Goal: Transaction & Acquisition: Book appointment/travel/reservation

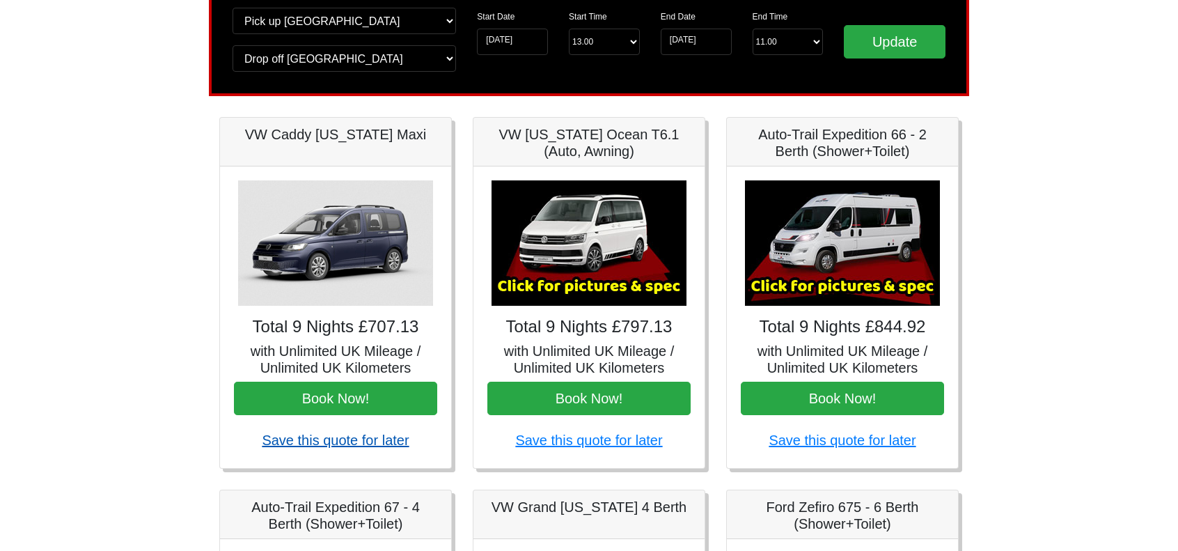
scroll to position [209, 0]
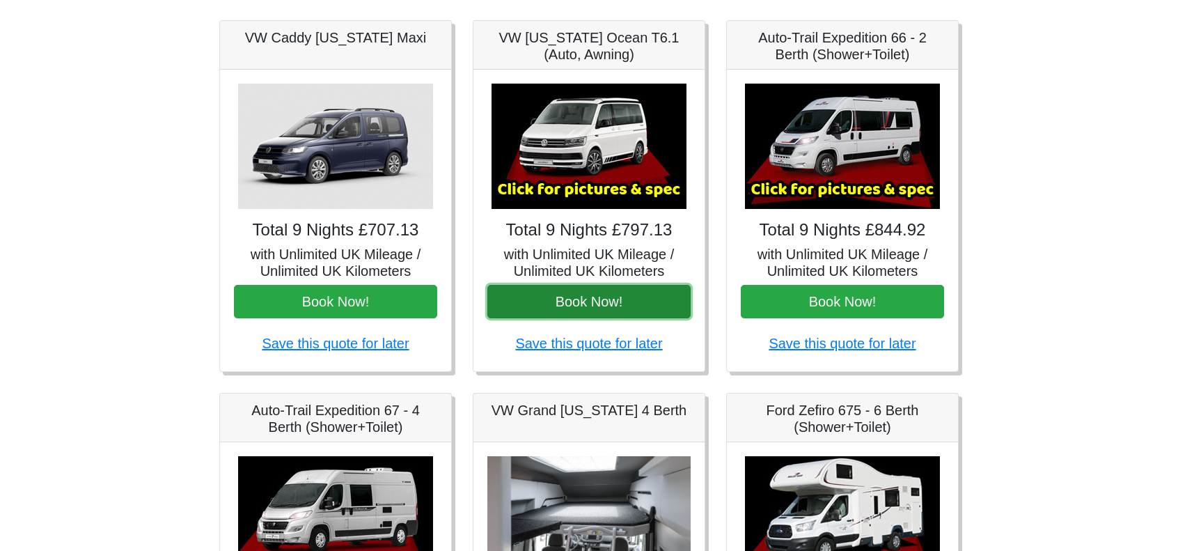
click at [599, 300] on button "Book Now!" at bounding box center [588, 301] width 203 height 33
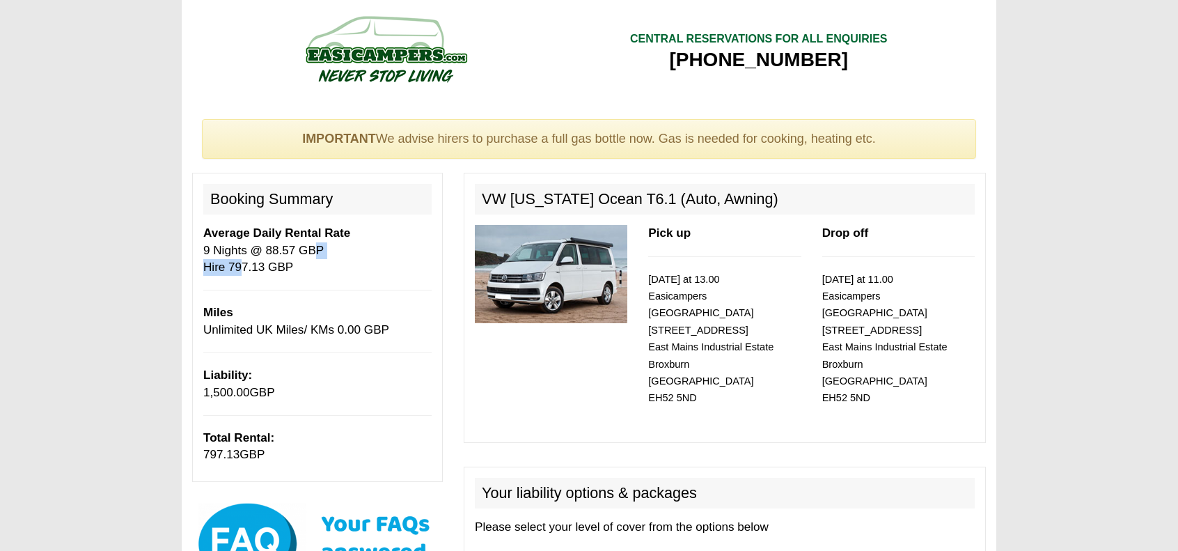
drag, startPoint x: 302, startPoint y: 244, endPoint x: 235, endPoint y: 274, distance: 73.2
click at [235, 274] on p "Average Daily Rental Rate 9 Nights @ 88.57 GBP Hire 797.13 GBP" at bounding box center [317, 250] width 228 height 51
click at [245, 265] on p "Average Daily Rental Rate 9 Nights @ 88.57 GBP Hire 797.13 GBP" at bounding box center [317, 250] width 228 height 51
drag, startPoint x: 321, startPoint y: 232, endPoint x: 259, endPoint y: 272, distance: 73.6
click at [259, 272] on p "Average Daily Rental Rate 9 Nights @ 88.57 GBP Hire 797.13 GBP" at bounding box center [317, 250] width 228 height 51
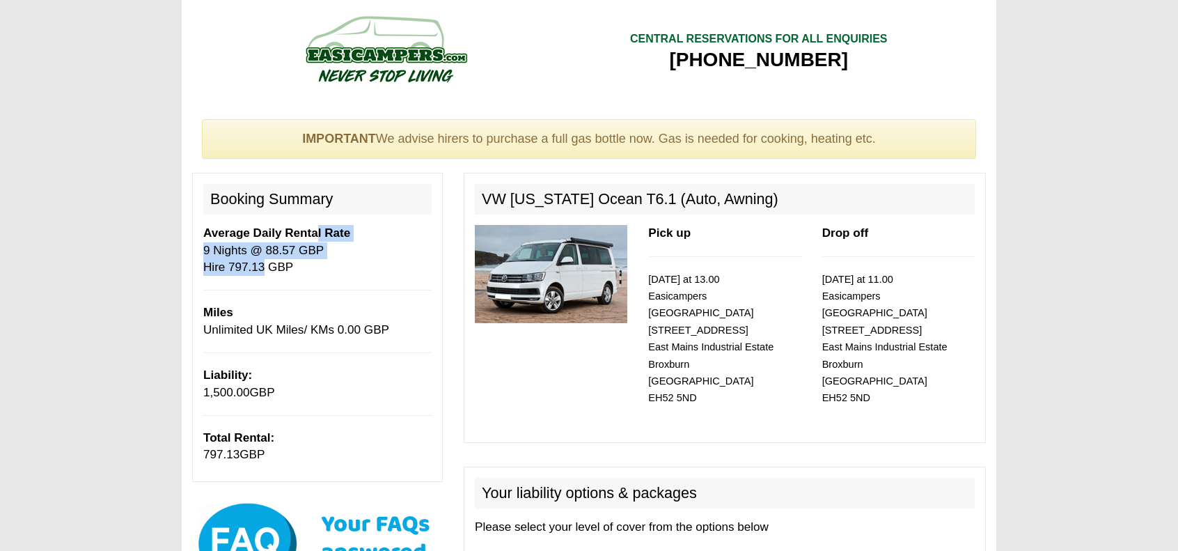
click at [259, 272] on p "Average Daily Rental Rate 9 Nights @ 88.57 GBP Hire 797.13 GBP" at bounding box center [317, 250] width 228 height 51
drag, startPoint x: 341, startPoint y: 220, endPoint x: 274, endPoint y: 276, distance: 87.5
click at [274, 276] on div "Booking Summary Average Daily Rental Rate 9 Nights @ 88.57 GBP Hire 797.13 GBP …" at bounding box center [317, 327] width 251 height 308
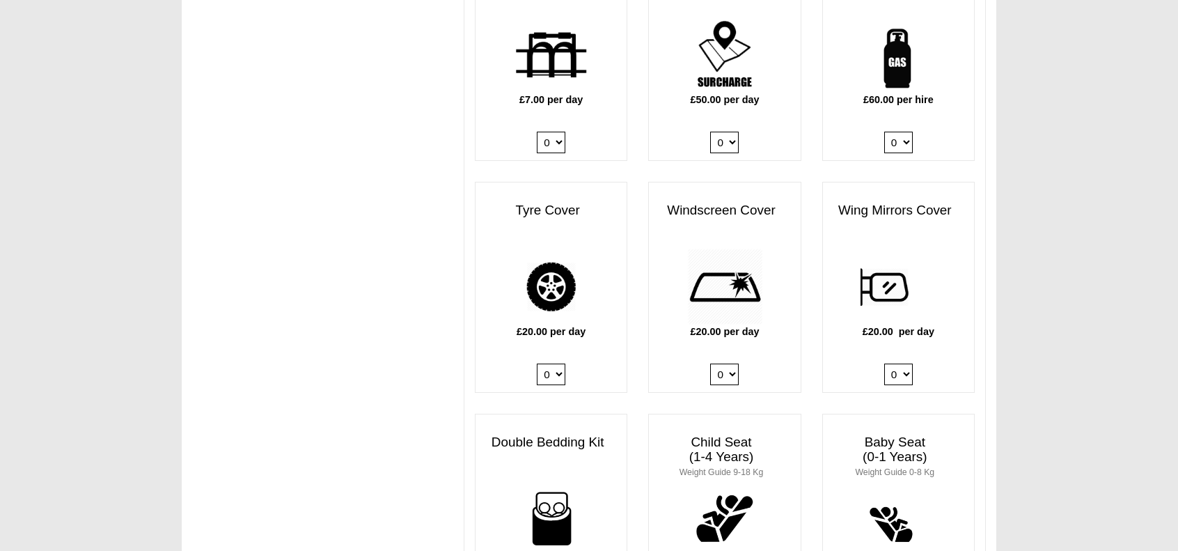
scroll to position [1184, 0]
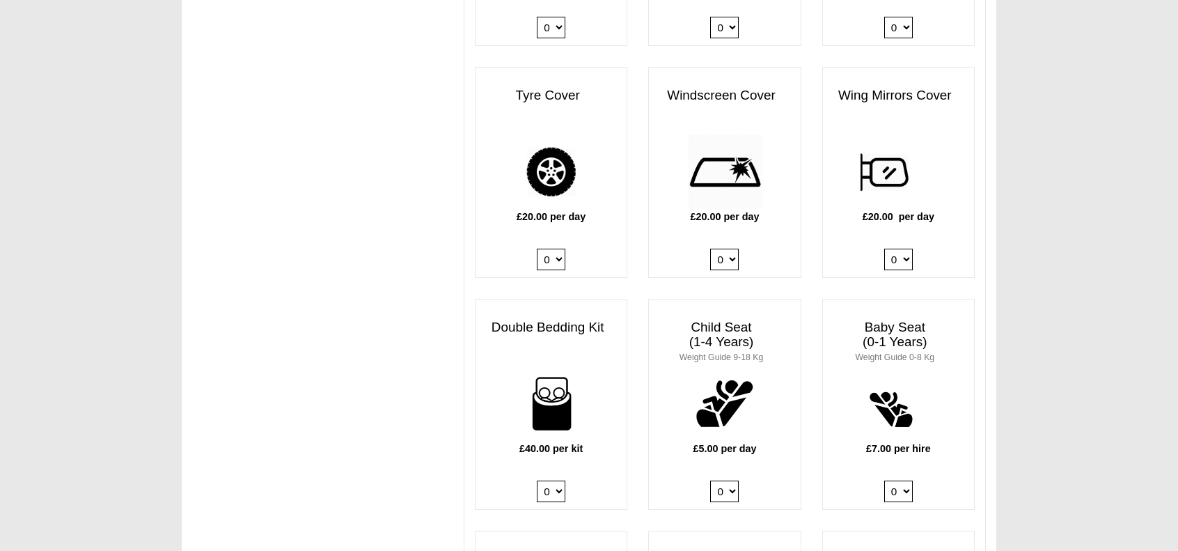
click at [556, 480] on select "0 1 2 3 4" at bounding box center [551, 491] width 29 height 22
select select "Double Bedding Kit x QTY 1 @ 40.00 GBP per kit."
click at [537, 480] on select "0 1 2 3 4" at bounding box center [551, 491] width 29 height 22
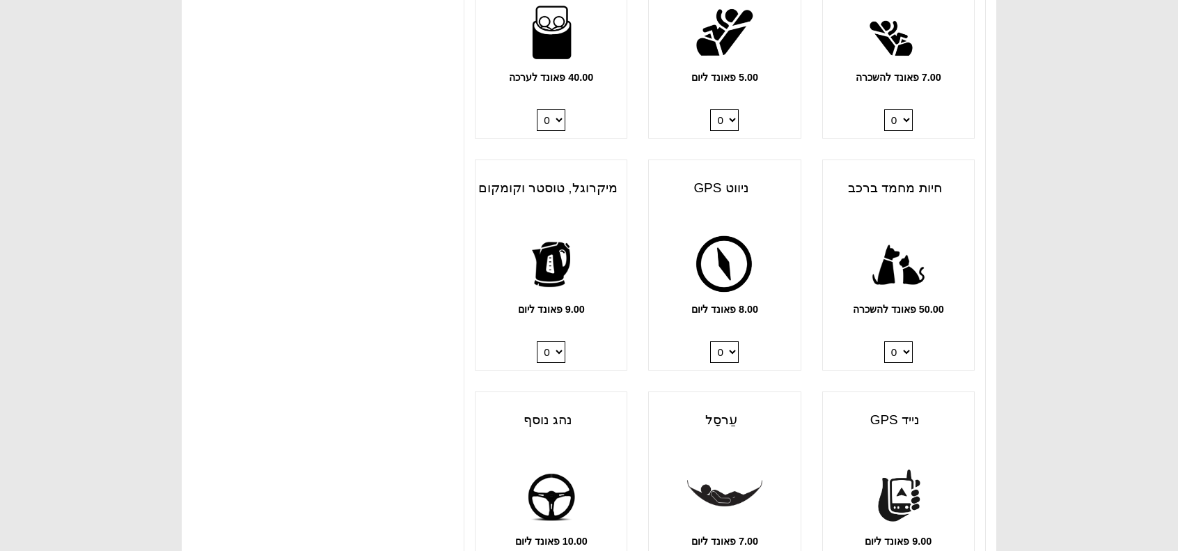
scroll to position [1532, 0]
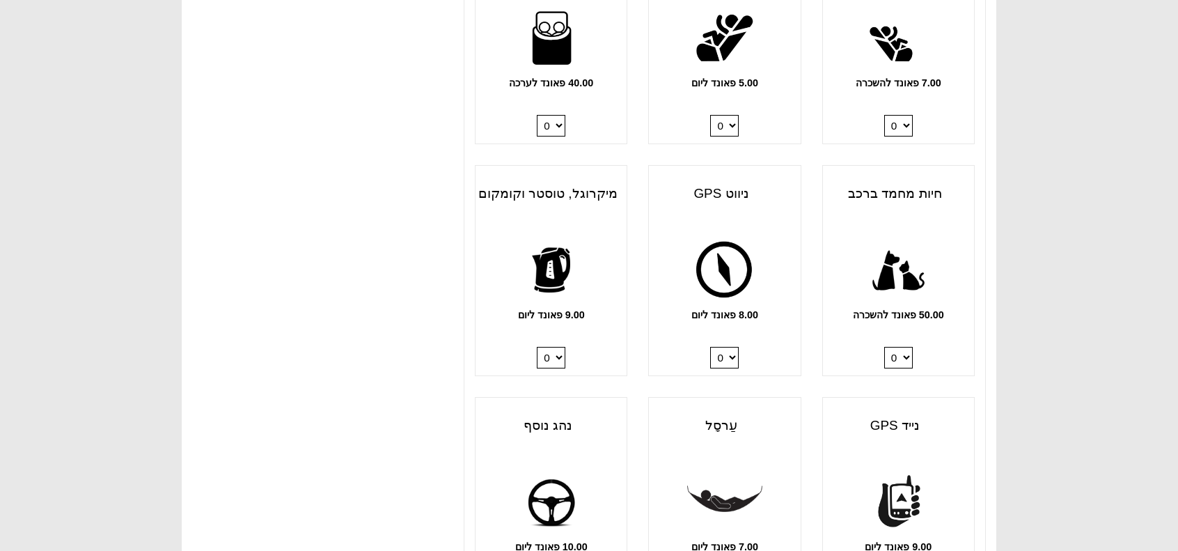
click at [556, 353] on select "0 1" at bounding box center [551, 358] width 29 height 22
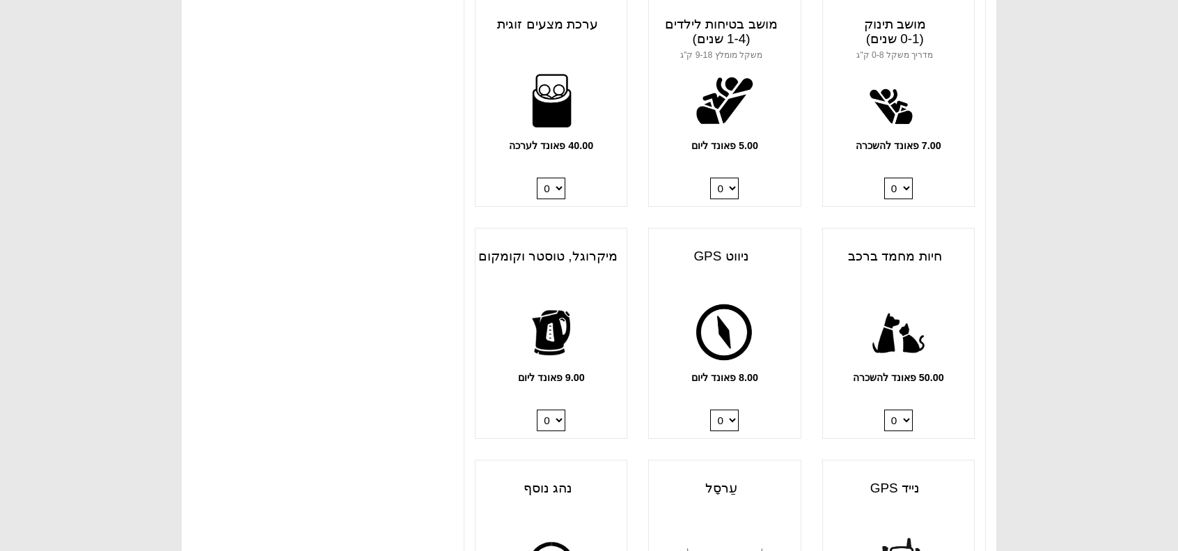
scroll to position [1393, 0]
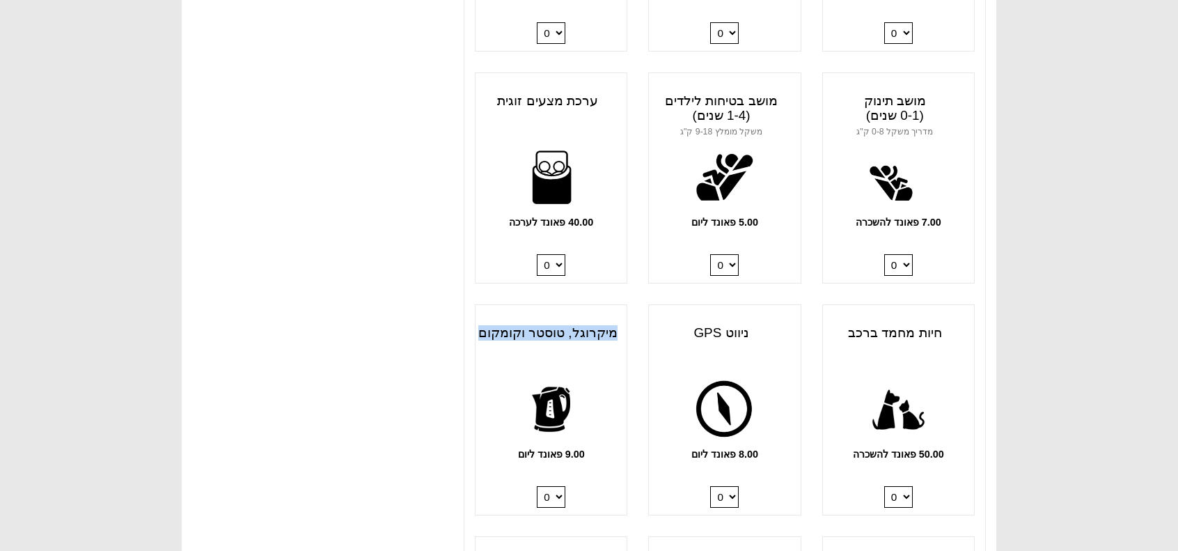
drag, startPoint x: 619, startPoint y: 332, endPoint x: 468, endPoint y: 332, distance: 151.1
click at [468, 332] on div "מיקרוגל, טוסטר וקומקום 9.00 פאונד ליום 0 1" at bounding box center [550, 409] width 173 height 211
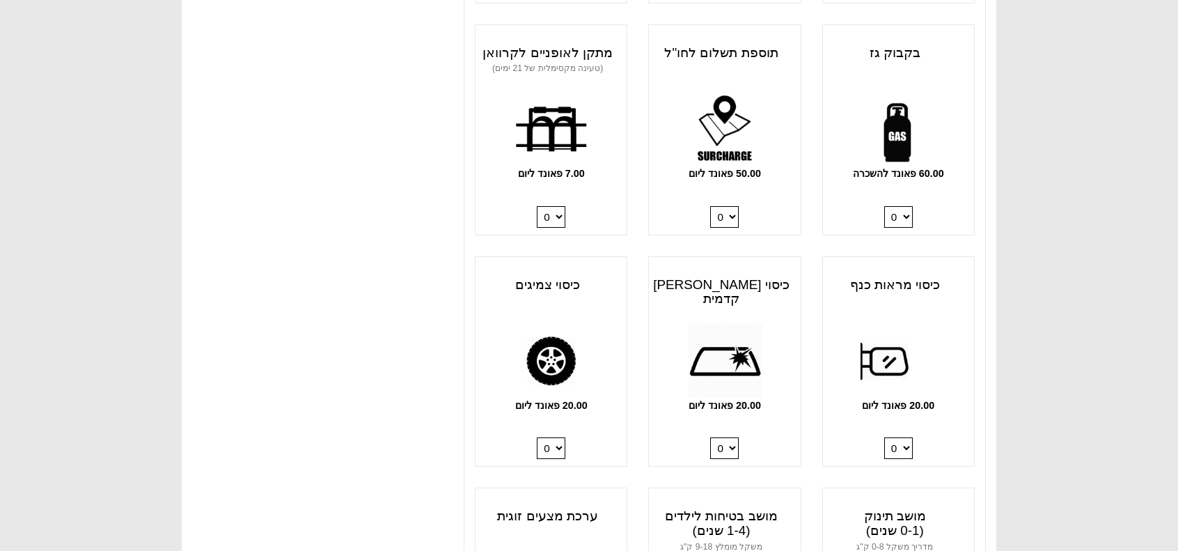
scroll to position [905, 0]
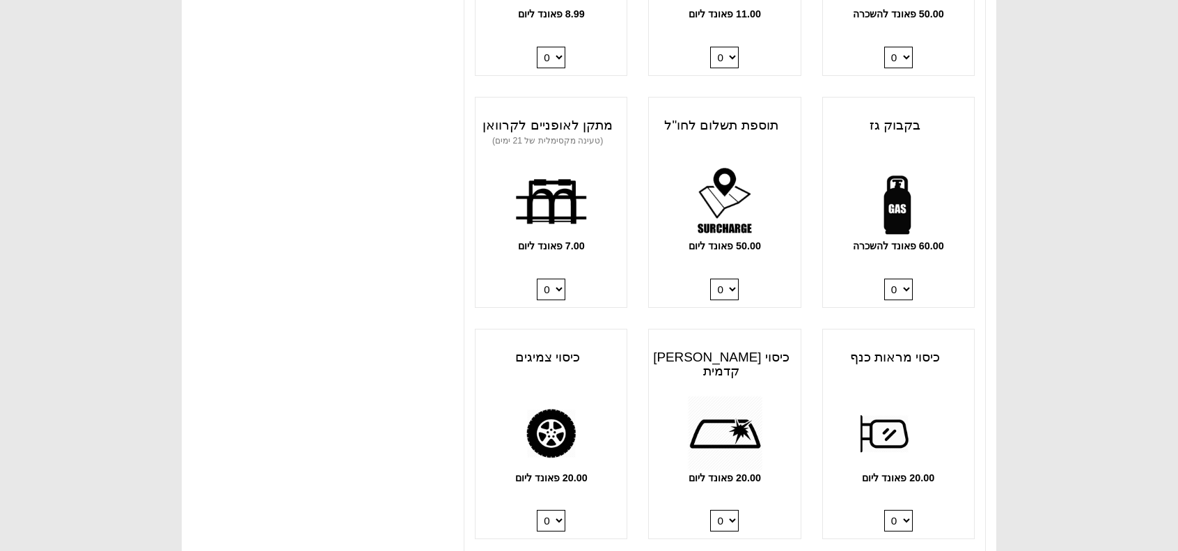
click at [904, 287] on select "0 1" at bounding box center [898, 290] width 29 height 22
select select "Gas Bottle x QTY 1 @ 60.00 GBP per hire."
click at [884, 279] on select "0 1" at bounding box center [898, 290] width 29 height 22
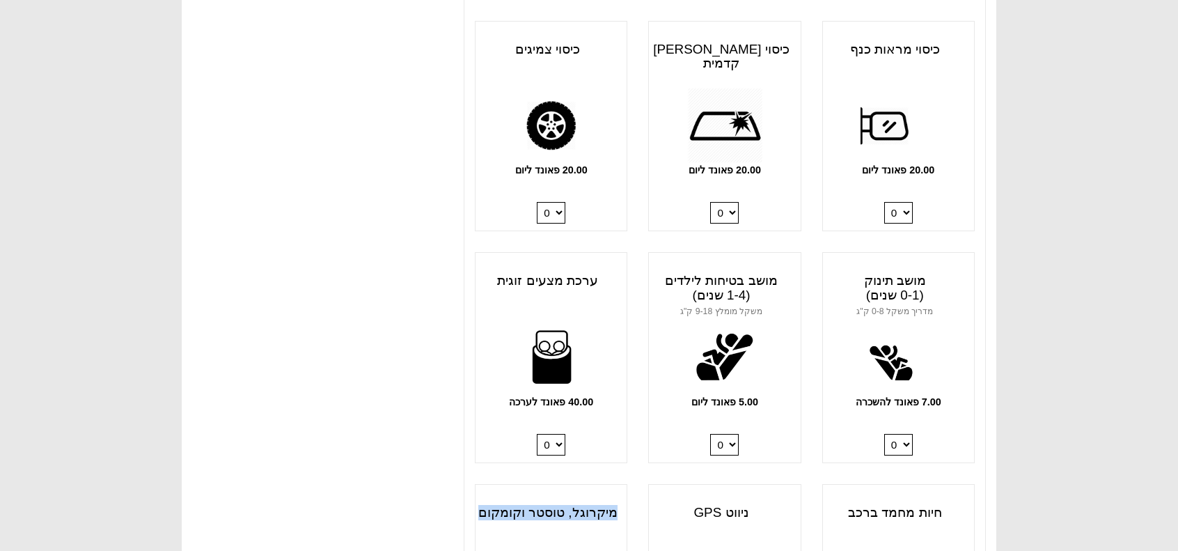
scroll to position [1340, 0]
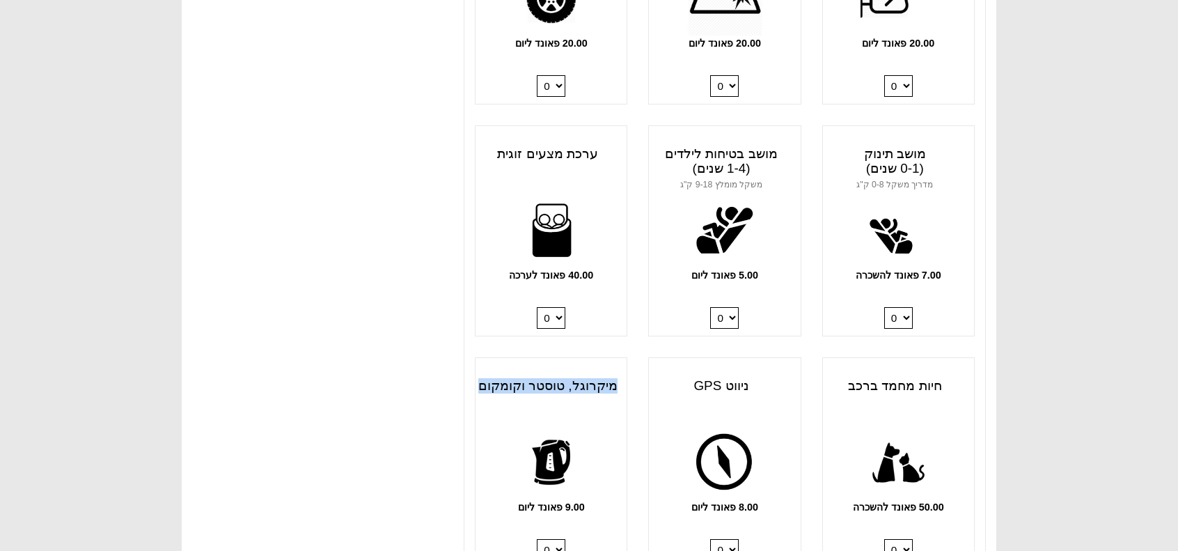
drag, startPoint x: 551, startPoint y: 315, endPoint x: 554, endPoint y: 325, distance: 10.0
click at [551, 317] on select "0 1 2 3 4" at bounding box center [551, 318] width 29 height 22
select select "Double Bedding Kit x QTY 2 @ 40.00 GBP per kit."
click at [537, 307] on select "0 1 2 3 4" at bounding box center [551, 318] width 29 height 22
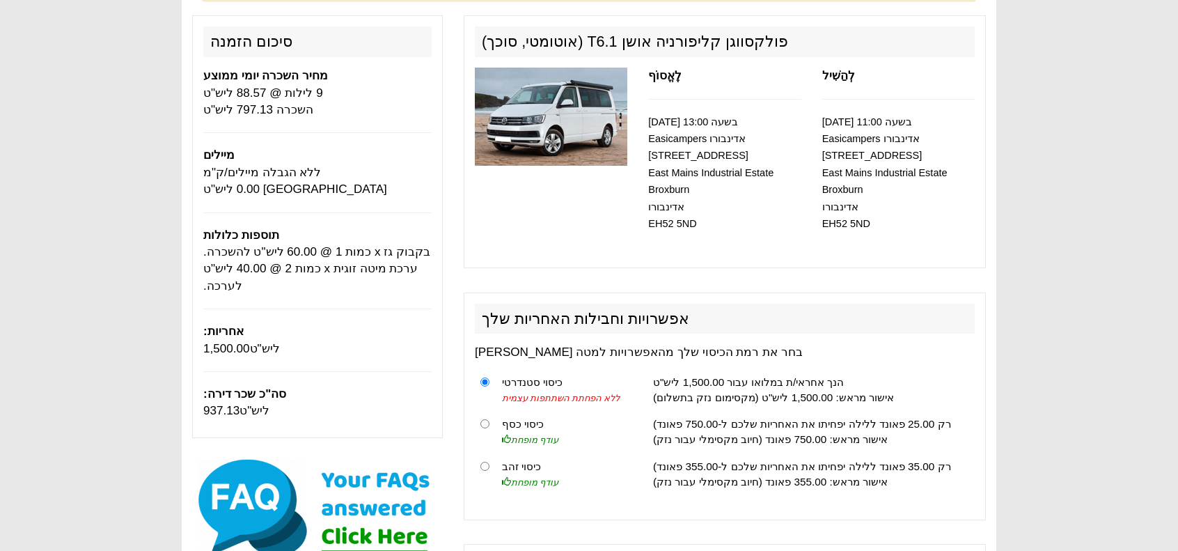
scroll to position [0, 0]
